Goal: Find specific page/section: Find specific page/section

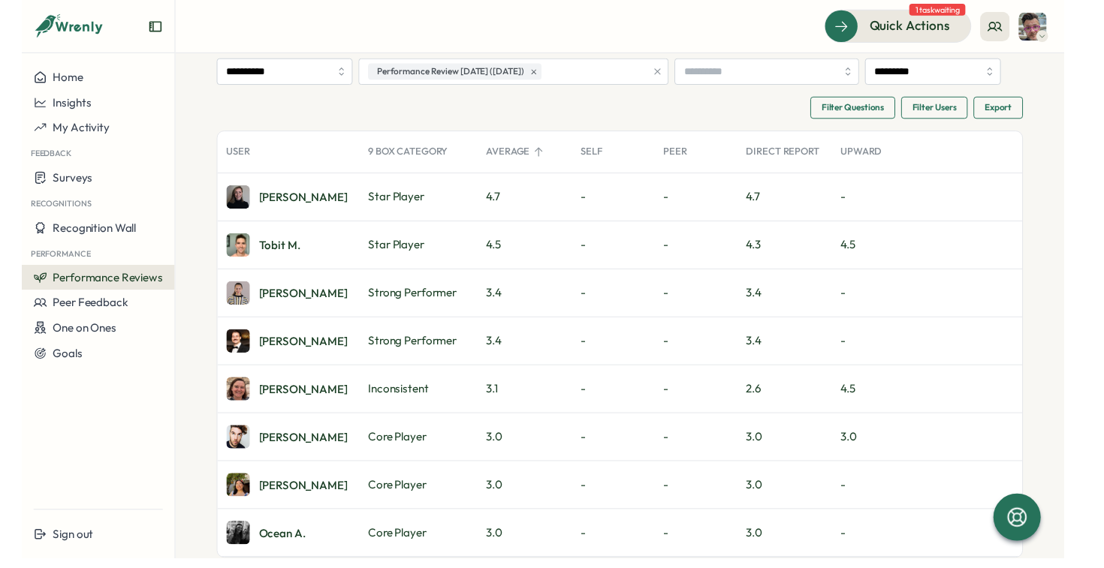
scroll to position [69, 0]
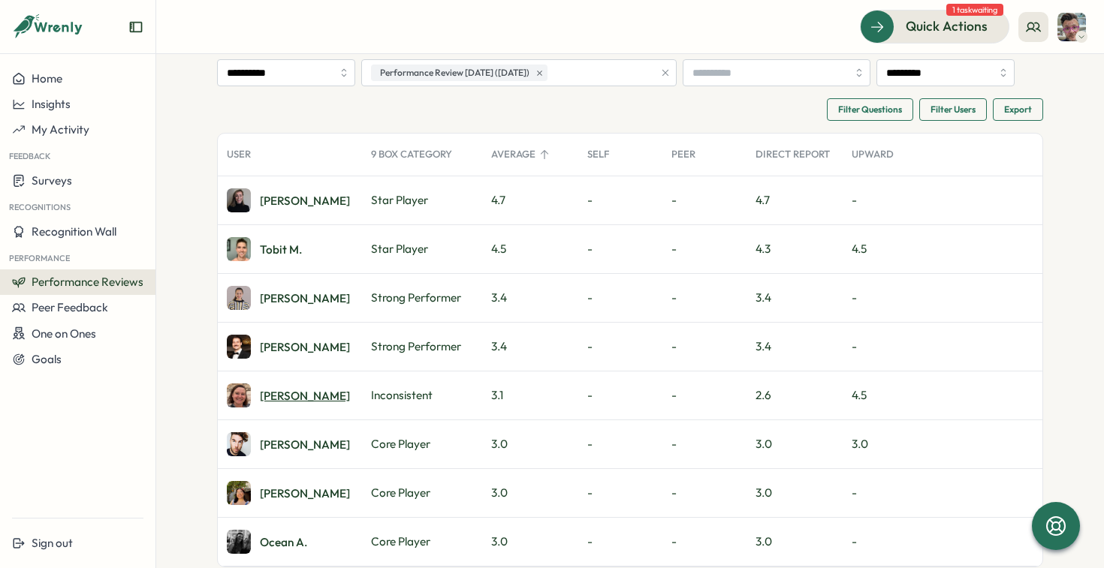
click at [304, 393] on div "Charley W." at bounding box center [305, 395] width 90 height 11
click at [273, 206] on div "Lucy S." at bounding box center [305, 200] width 90 height 11
click at [296, 392] on div "Charley W." at bounding box center [305, 395] width 90 height 11
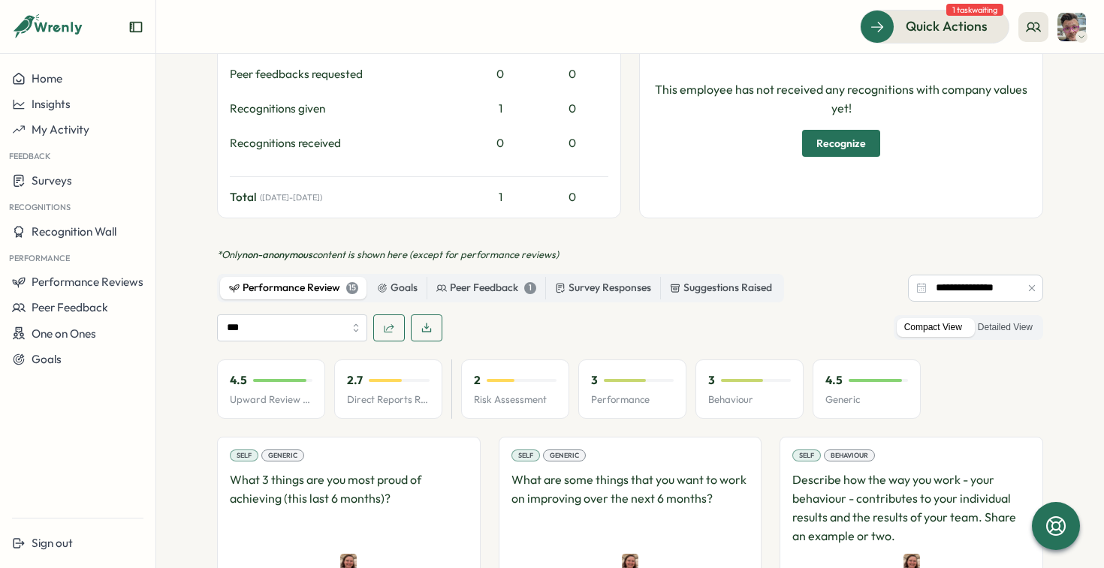
scroll to position [489, 0]
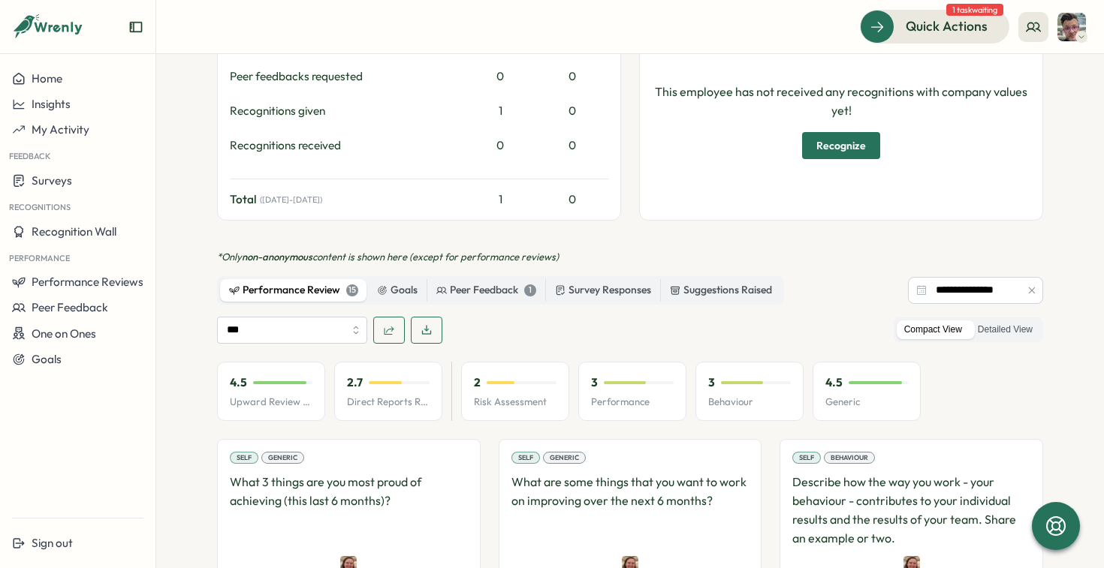
click at [348, 390] on p "2.7" at bounding box center [355, 383] width 16 height 17
click at [386, 381] on div at bounding box center [385, 382] width 33 height 3
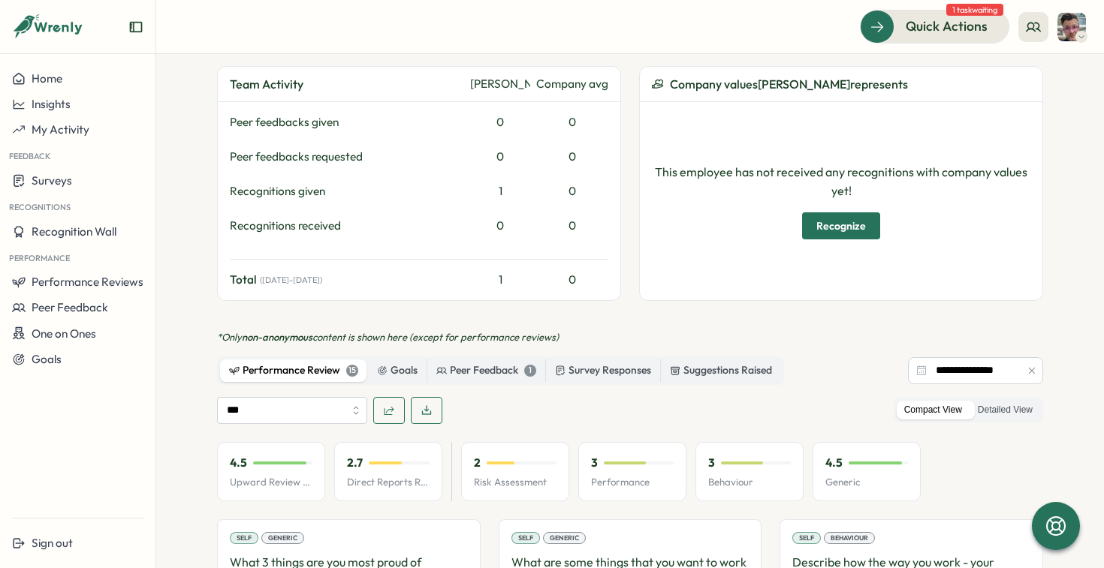
scroll to position [422, 0]
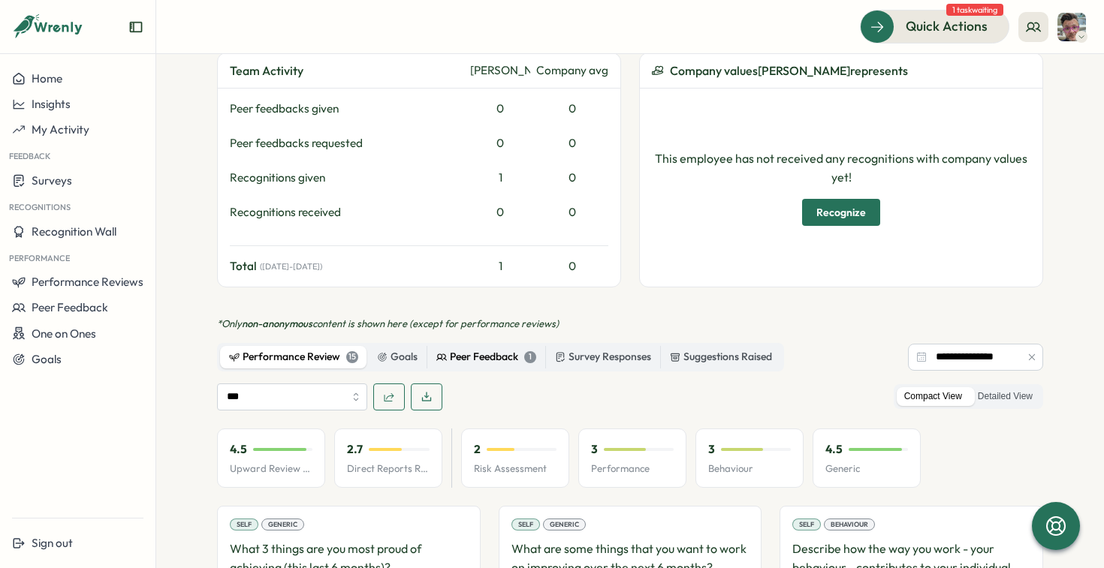
click at [456, 359] on div "Peer Feedback 1" at bounding box center [486, 357] width 100 height 17
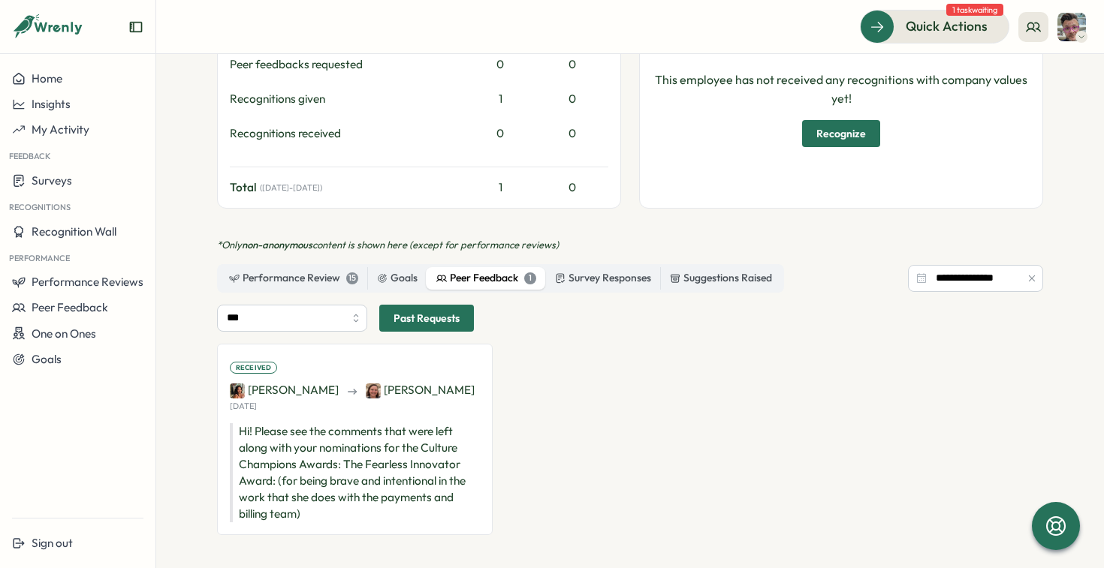
scroll to position [510, 0]
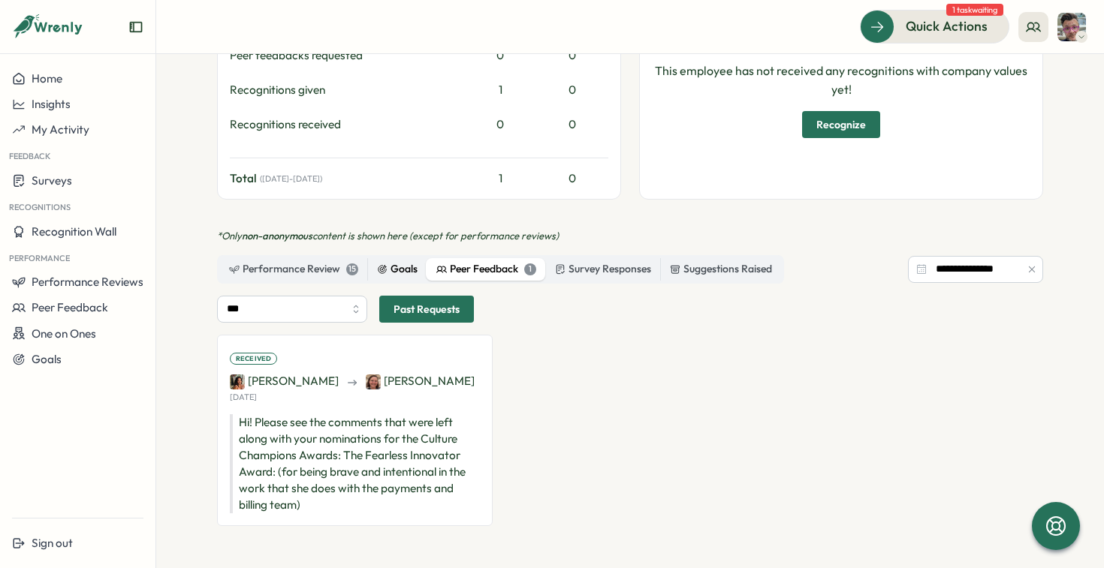
click at [387, 267] on div "Goals" at bounding box center [397, 269] width 41 height 17
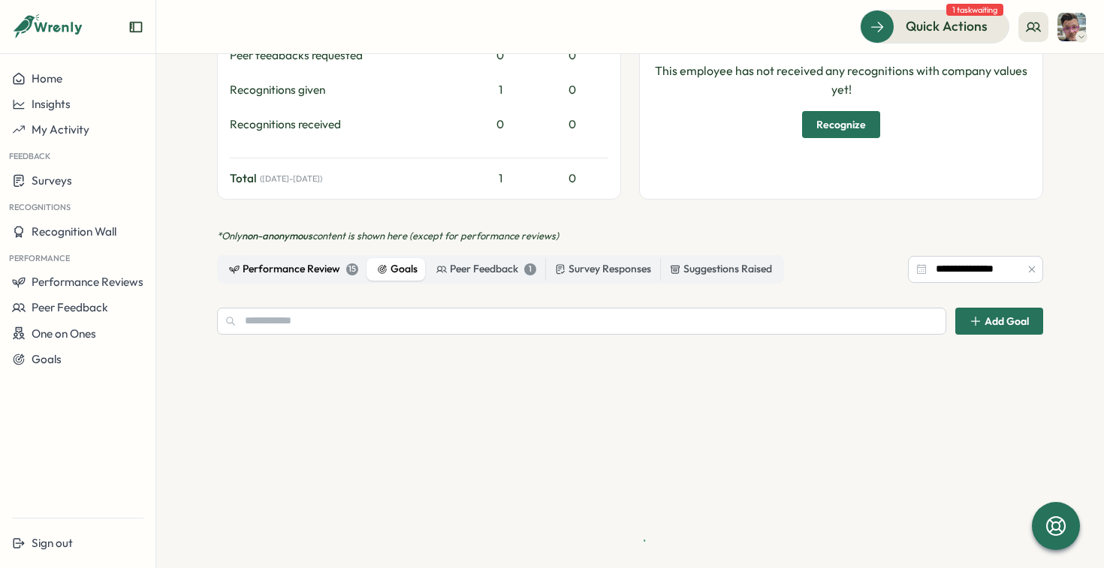
click at [310, 265] on div "Performance Review 15" at bounding box center [293, 269] width 129 height 17
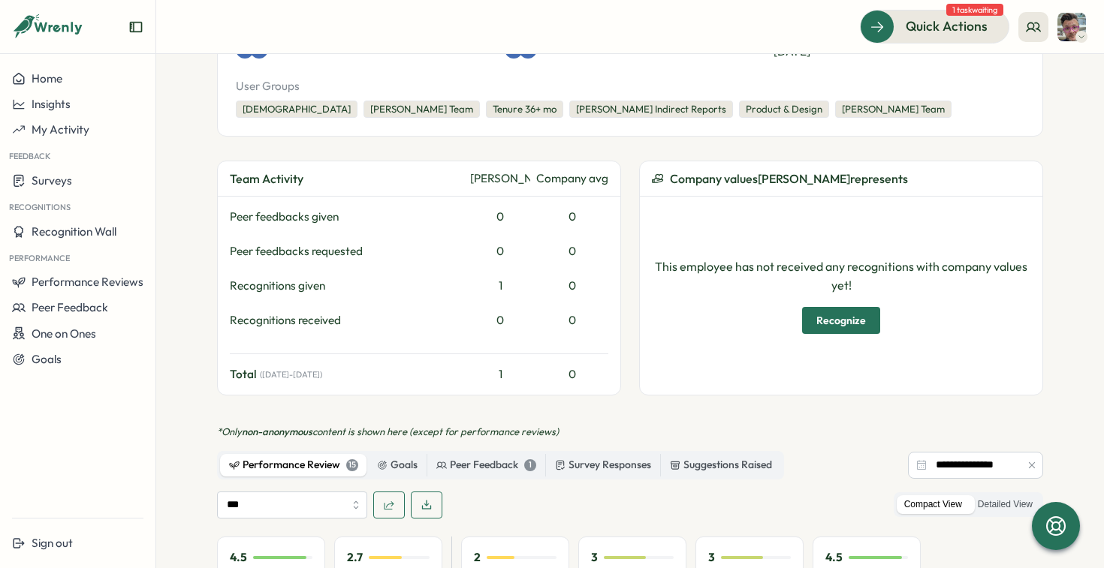
scroll to position [0, 0]
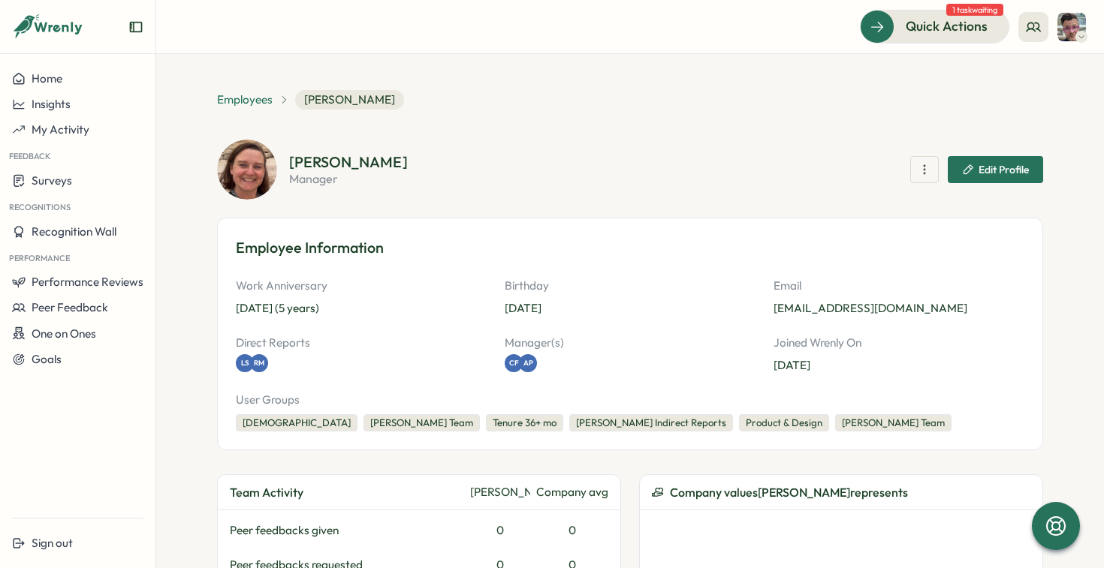
click at [239, 97] on span "Employees" at bounding box center [245, 100] width 56 height 17
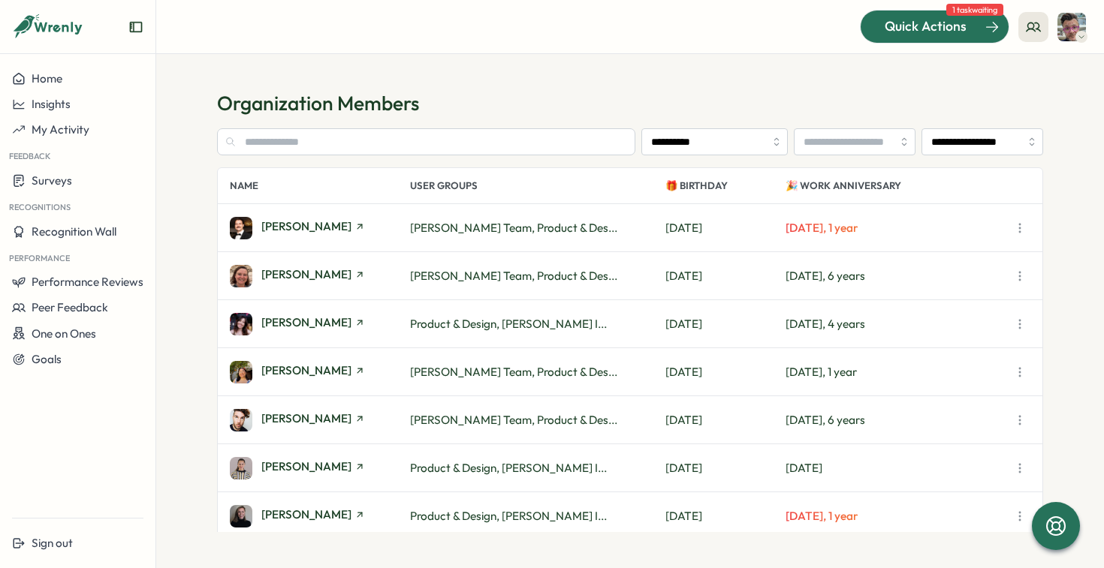
click at [927, 30] on span "Quick Actions" at bounding box center [926, 27] width 82 height 20
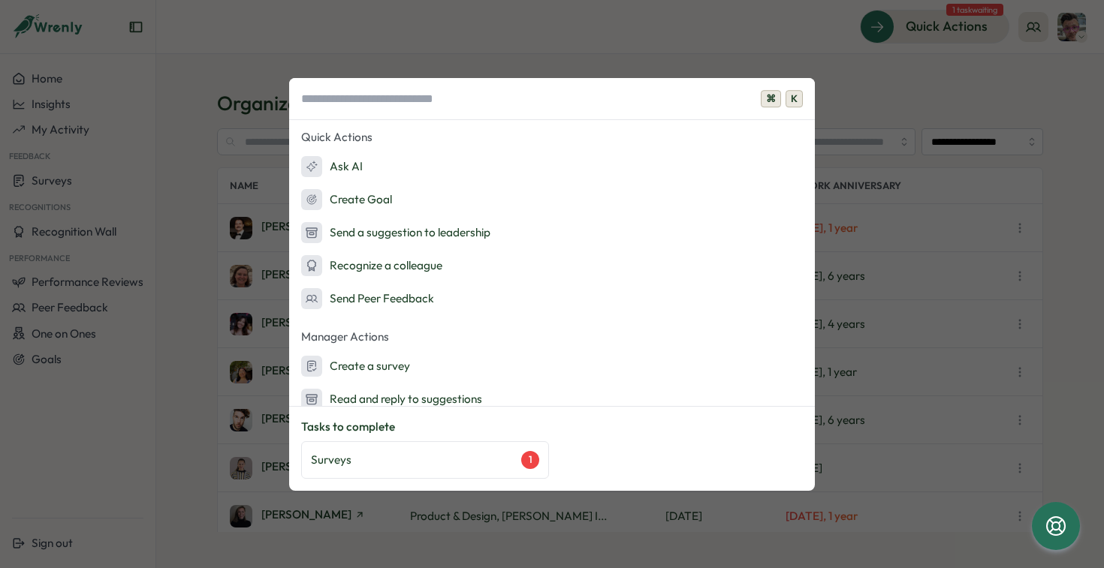
click at [797, 54] on div "⌘ K Quick Actions Ask AI Create Goal Send a suggestion to leadership Recognize …" at bounding box center [552, 284] width 1104 height 568
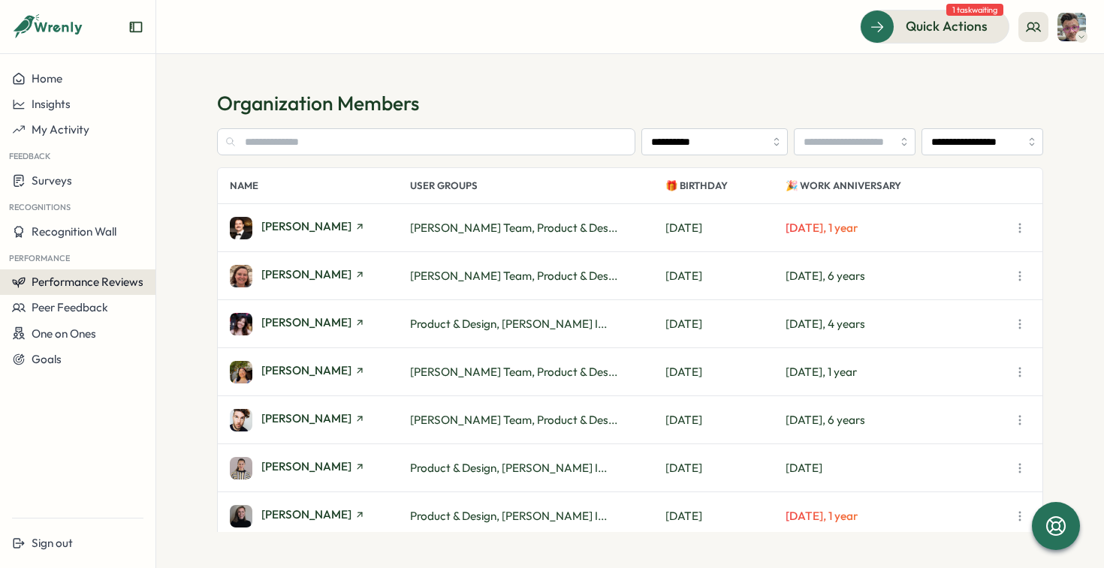
click at [102, 281] on span "Performance Reviews" at bounding box center [88, 282] width 112 height 14
click at [162, 270] on div "Reviews" at bounding box center [180, 268] width 42 height 17
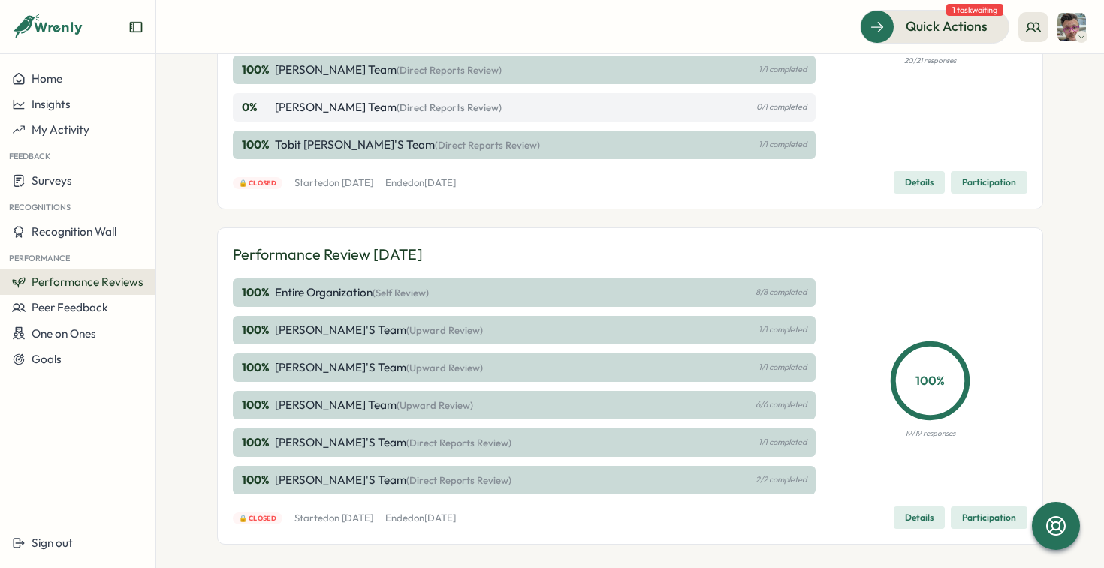
scroll to position [709, 0]
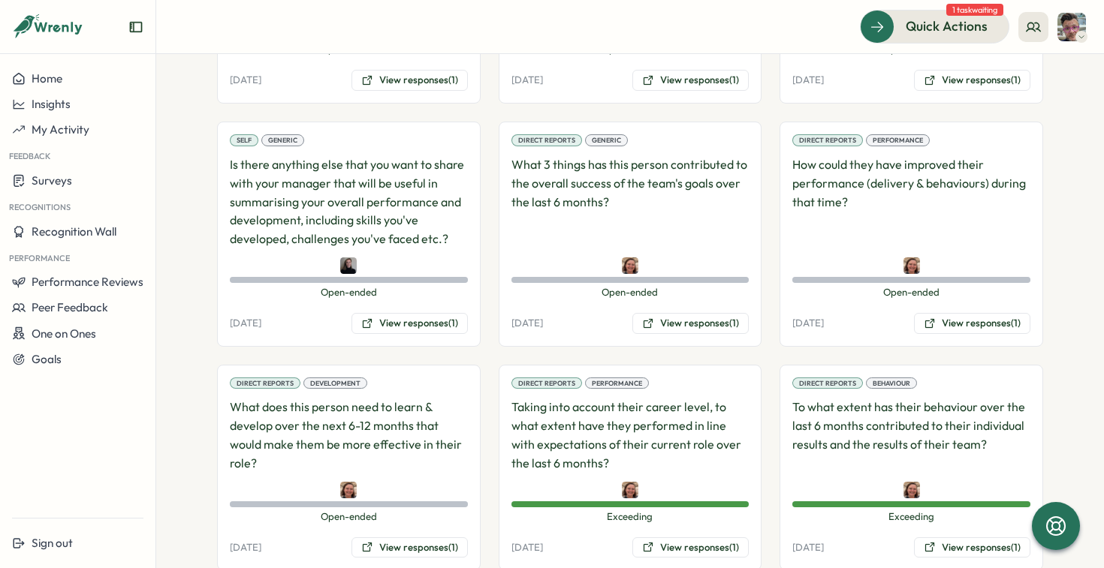
scroll to position [1206, 0]
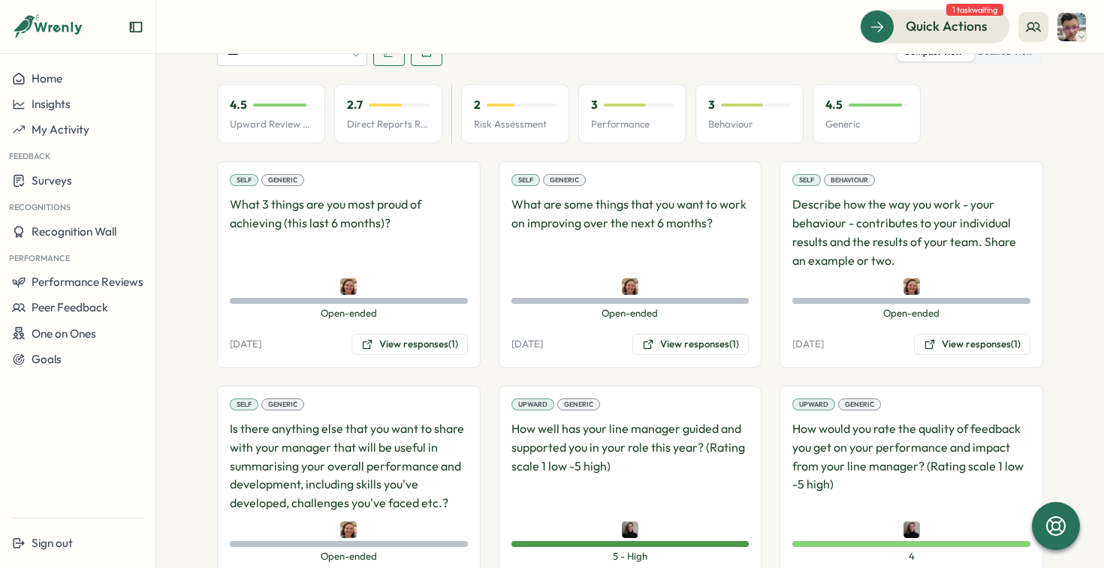
scroll to position [771, 0]
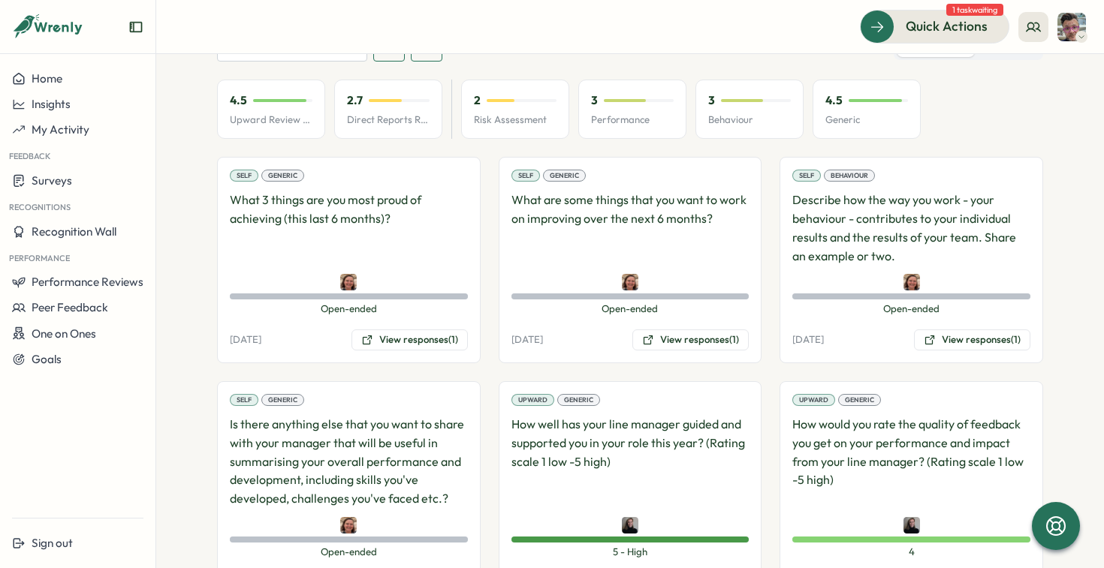
click at [380, 111] on div "2.7 Direct Reports Review Avg" at bounding box center [388, 110] width 108 height 60
click at [502, 113] on p "Risk Assessment" at bounding box center [515, 120] width 83 height 14
click at [378, 112] on div "2.7 Direct Reports Review Avg" at bounding box center [388, 110] width 108 height 60
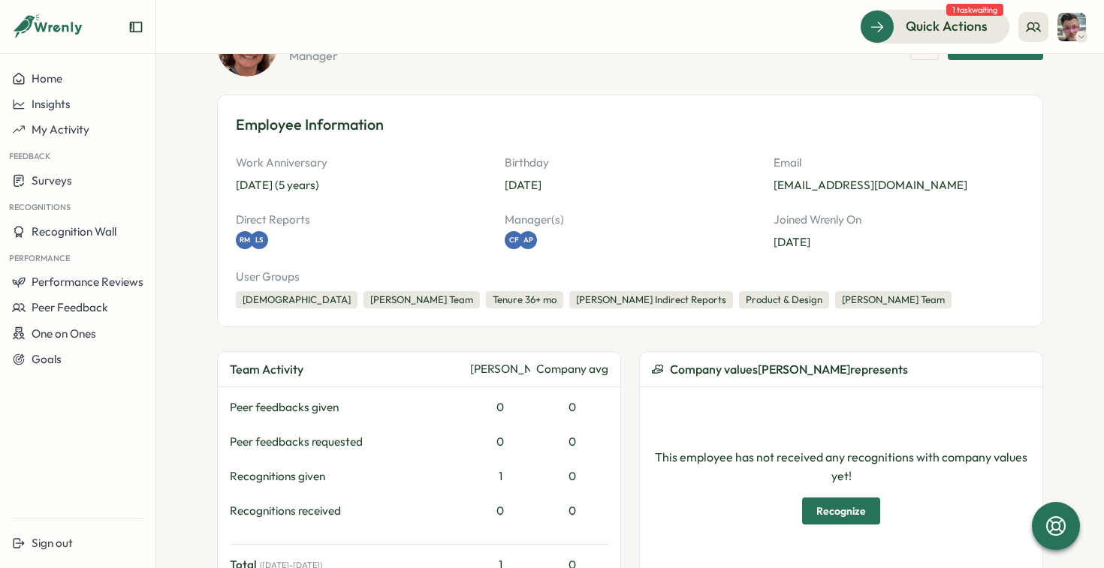
scroll to position [135, 0]
